Goal: Task Accomplishment & Management: Use online tool/utility

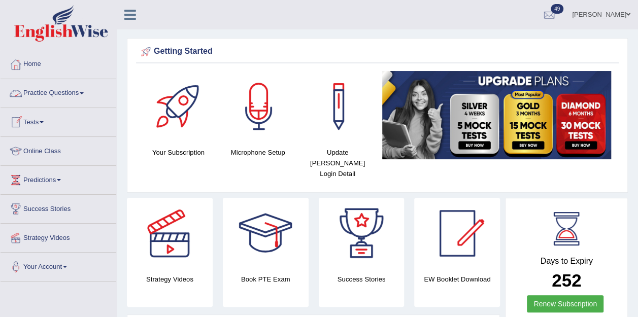
click at [78, 90] on link "Practice Questions" at bounding box center [59, 91] width 116 height 25
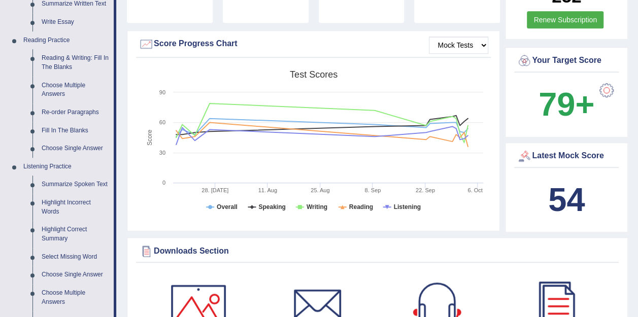
scroll to position [246, 0]
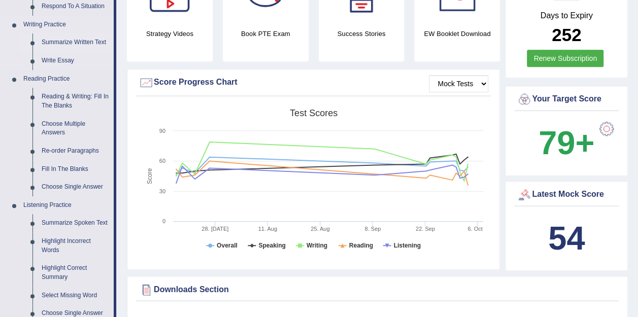
click at [90, 43] on link "Summarize Written Text" at bounding box center [75, 43] width 77 height 18
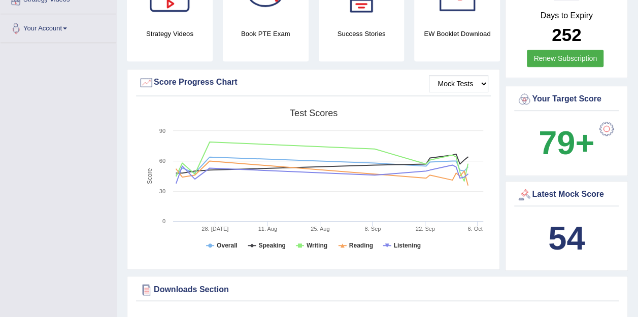
scroll to position [266, 0]
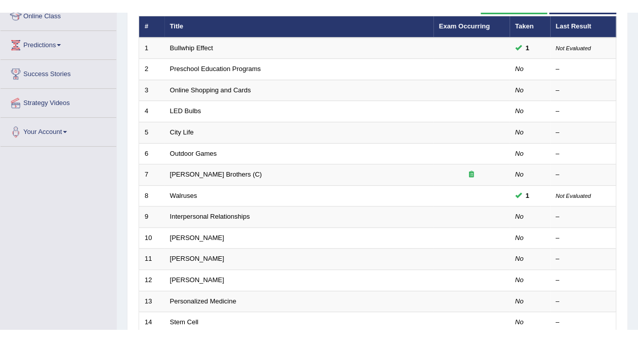
scroll to position [149, 0]
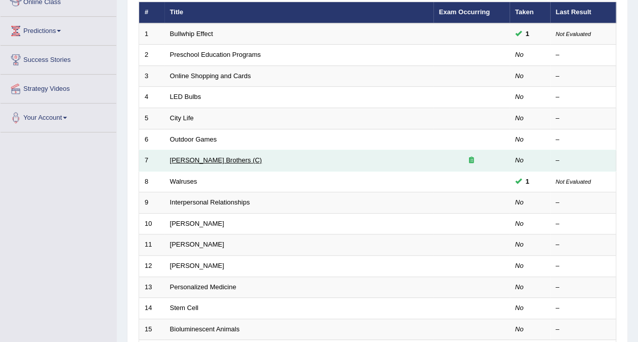
click at [194, 156] on link "[PERSON_NAME] Brothers (C)" at bounding box center [216, 160] width 92 height 8
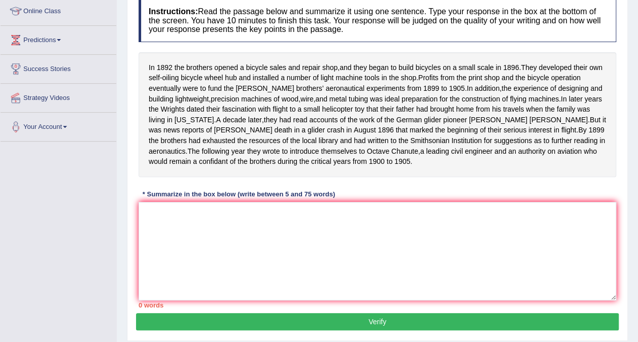
scroll to position [142, 0]
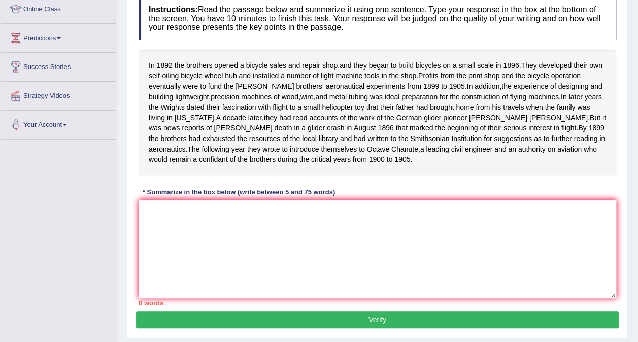
drag, startPoint x: 150, startPoint y: 63, endPoint x: 400, endPoint y: 61, distance: 249.9
click at [400, 61] on div "In [DATE] the brothers opened a bicycle sales and repair shop , and they began …" at bounding box center [378, 112] width 478 height 125
click at [152, 222] on textarea at bounding box center [378, 249] width 478 height 99
type textarea "i"
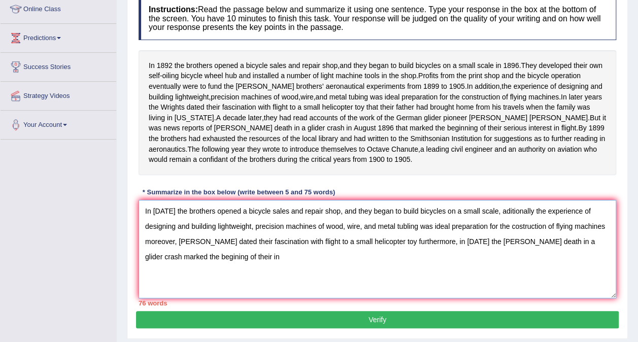
drag, startPoint x: 566, startPoint y: 251, endPoint x: 492, endPoint y: 255, distance: 74.8
click at [492, 255] on textarea "In [DATE] the brothers opened a bicycle sales and repair shop, and they began t…" at bounding box center [378, 249] width 478 height 99
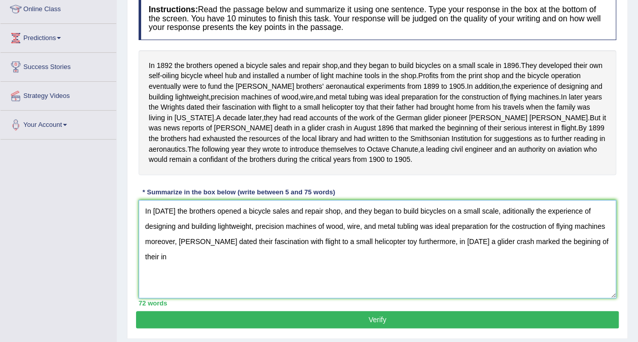
click at [189, 268] on textarea "In [DATE] the brothers opened a bicycle sales and repair shop, and they began t…" at bounding box center [378, 249] width 478 height 99
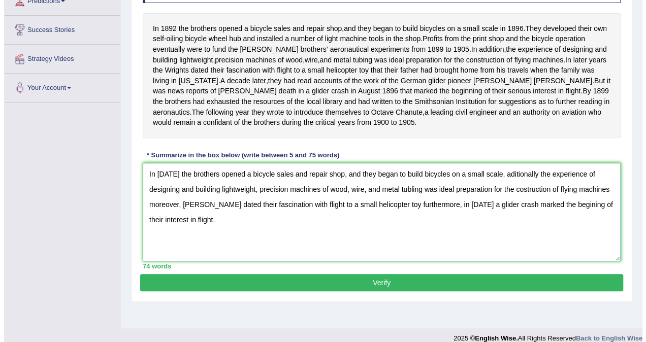
scroll to position [191, 0]
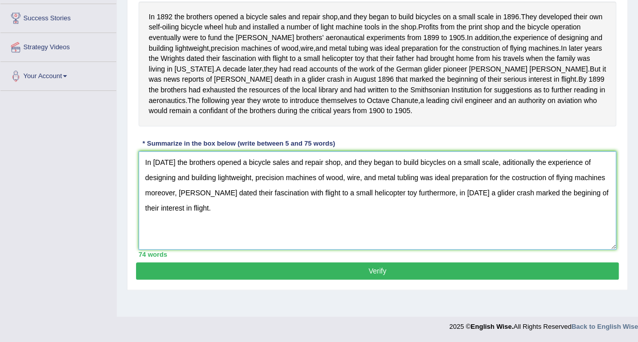
type textarea "In [DATE] the brothers opened a bicycle sales and repair shop, and they began t…"
click at [468, 280] on button "Verify" at bounding box center [377, 271] width 483 height 17
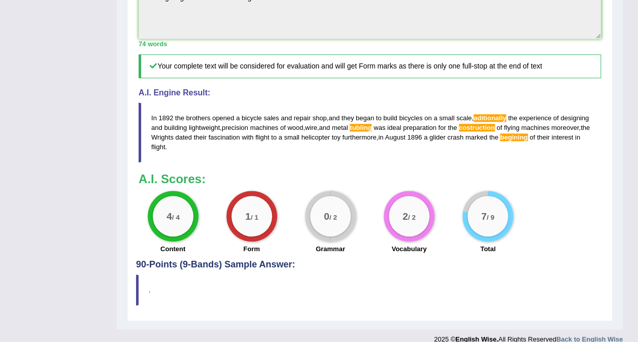
scroll to position [407, 0]
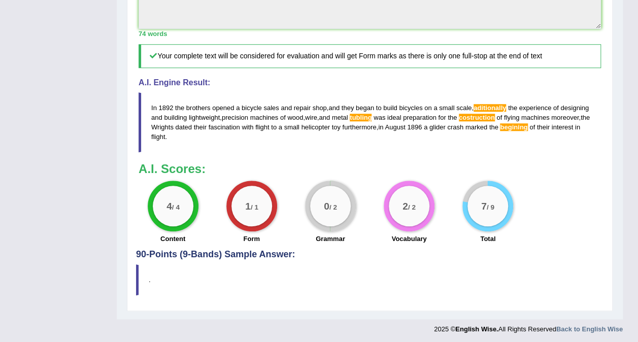
drag, startPoint x: 646, startPoint y: 180, endPoint x: 648, endPoint y: 337, distance: 156.5
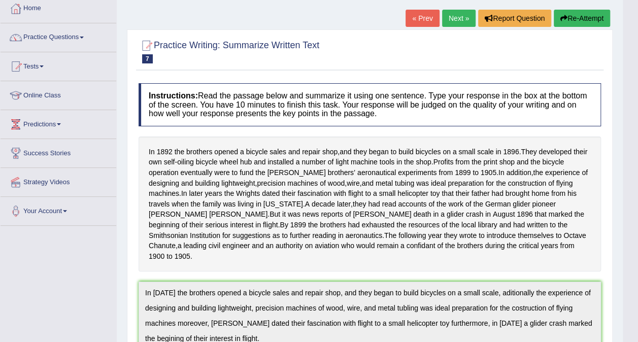
scroll to position [28, 0]
